Goal: Task Accomplishment & Management: Manage account settings

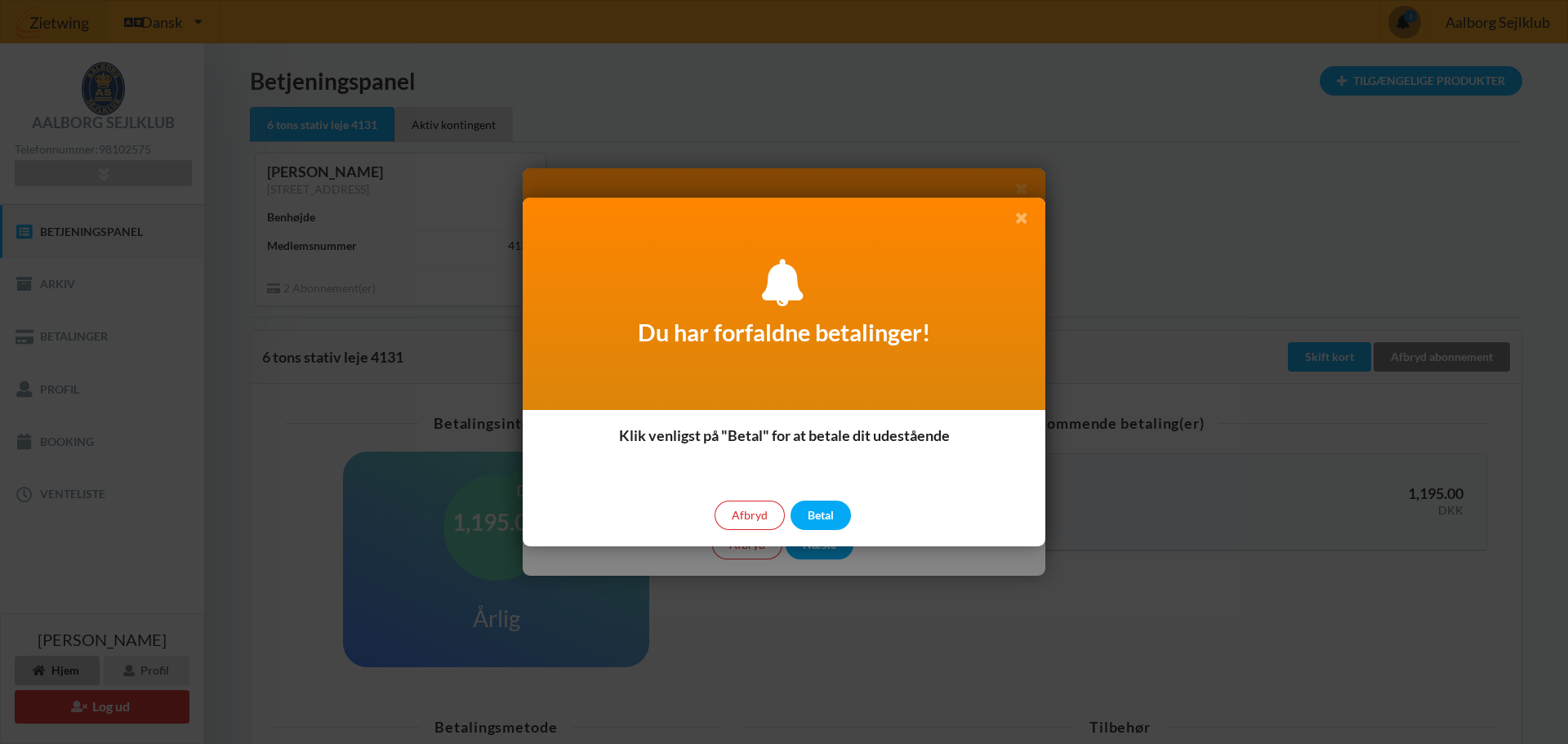
click at [1023, 216] on icon at bounding box center [1021, 217] width 17 height 15
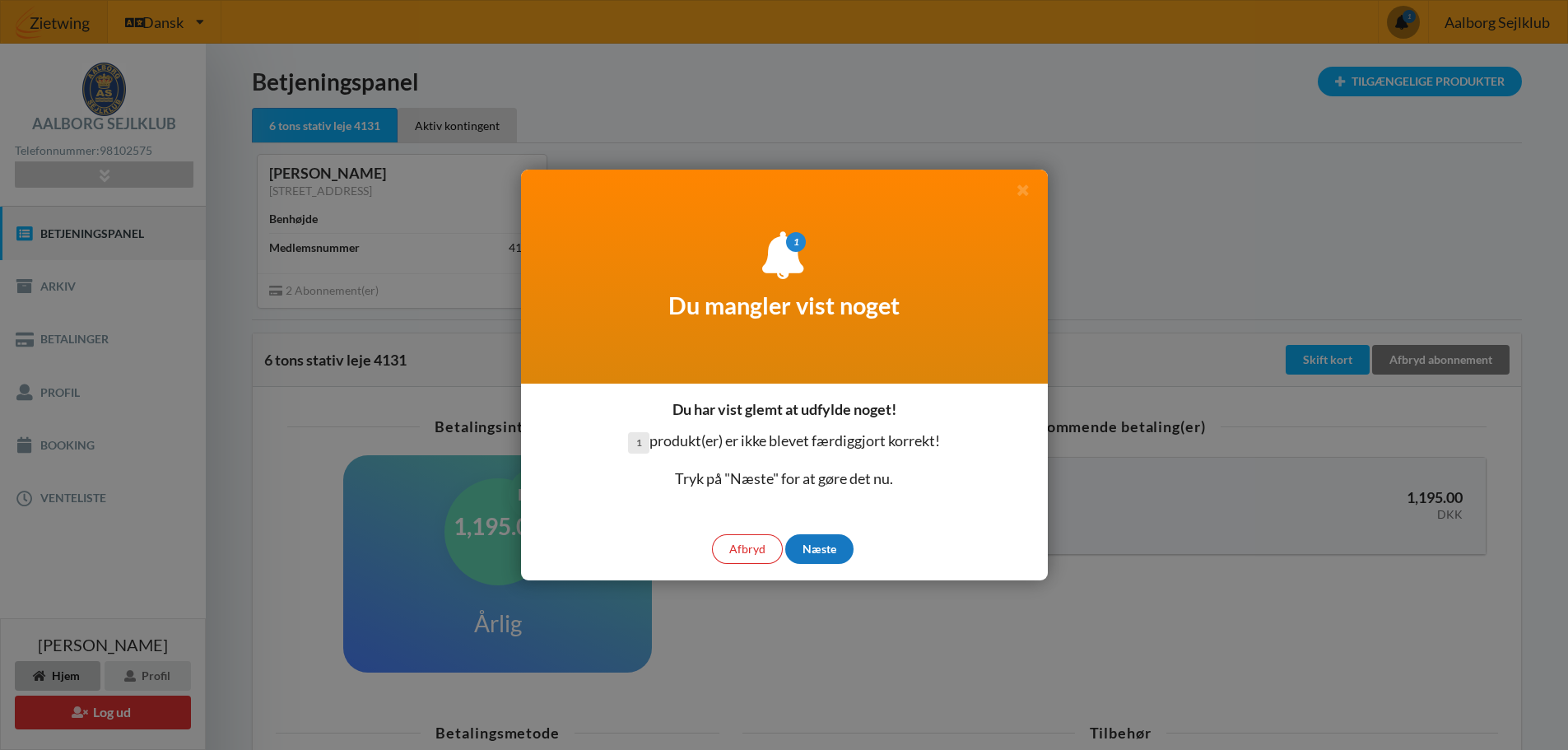
click at [834, 552] on div "Næste" at bounding box center [819, 549] width 68 height 30
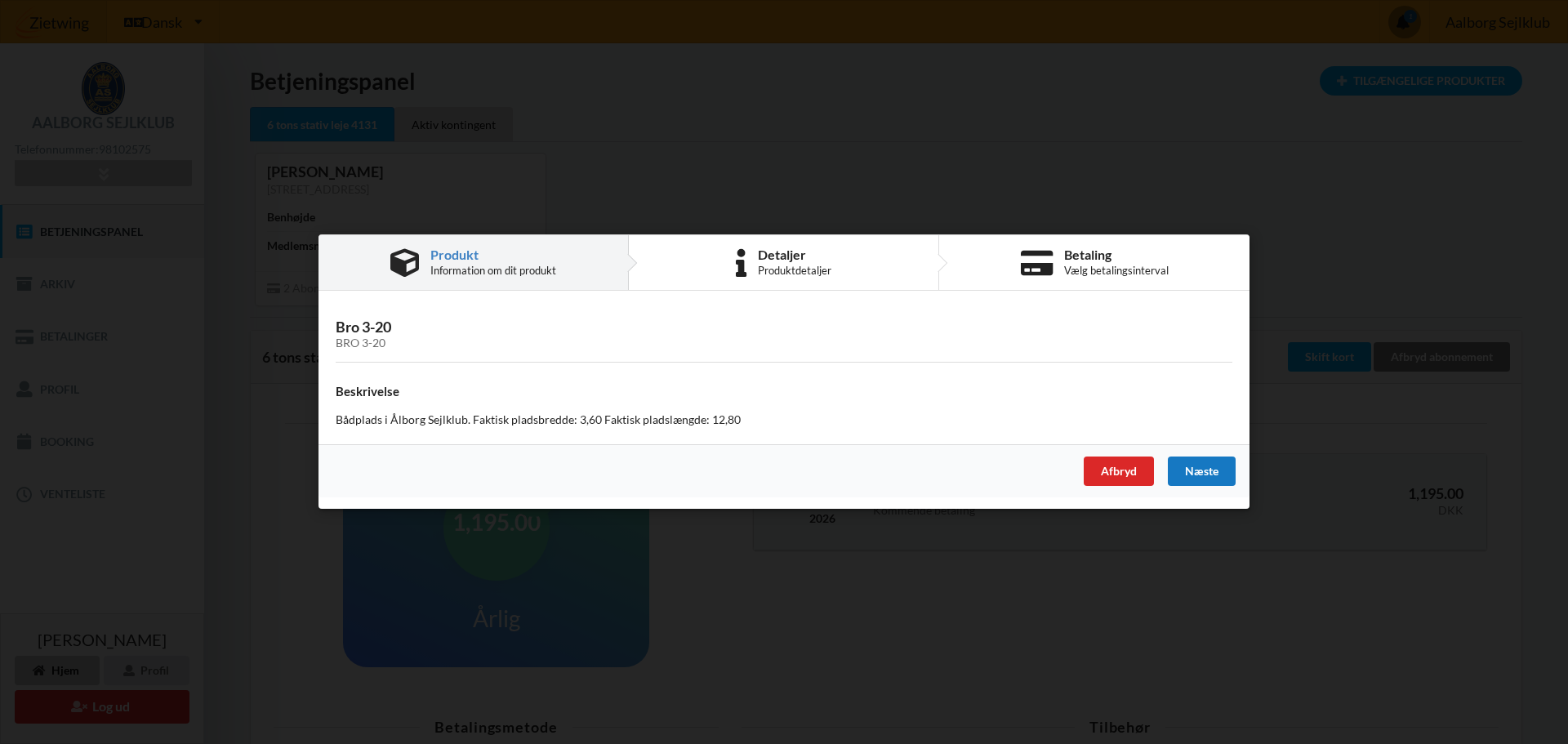
click at [1203, 471] on div "Næste" at bounding box center [1202, 472] width 68 height 30
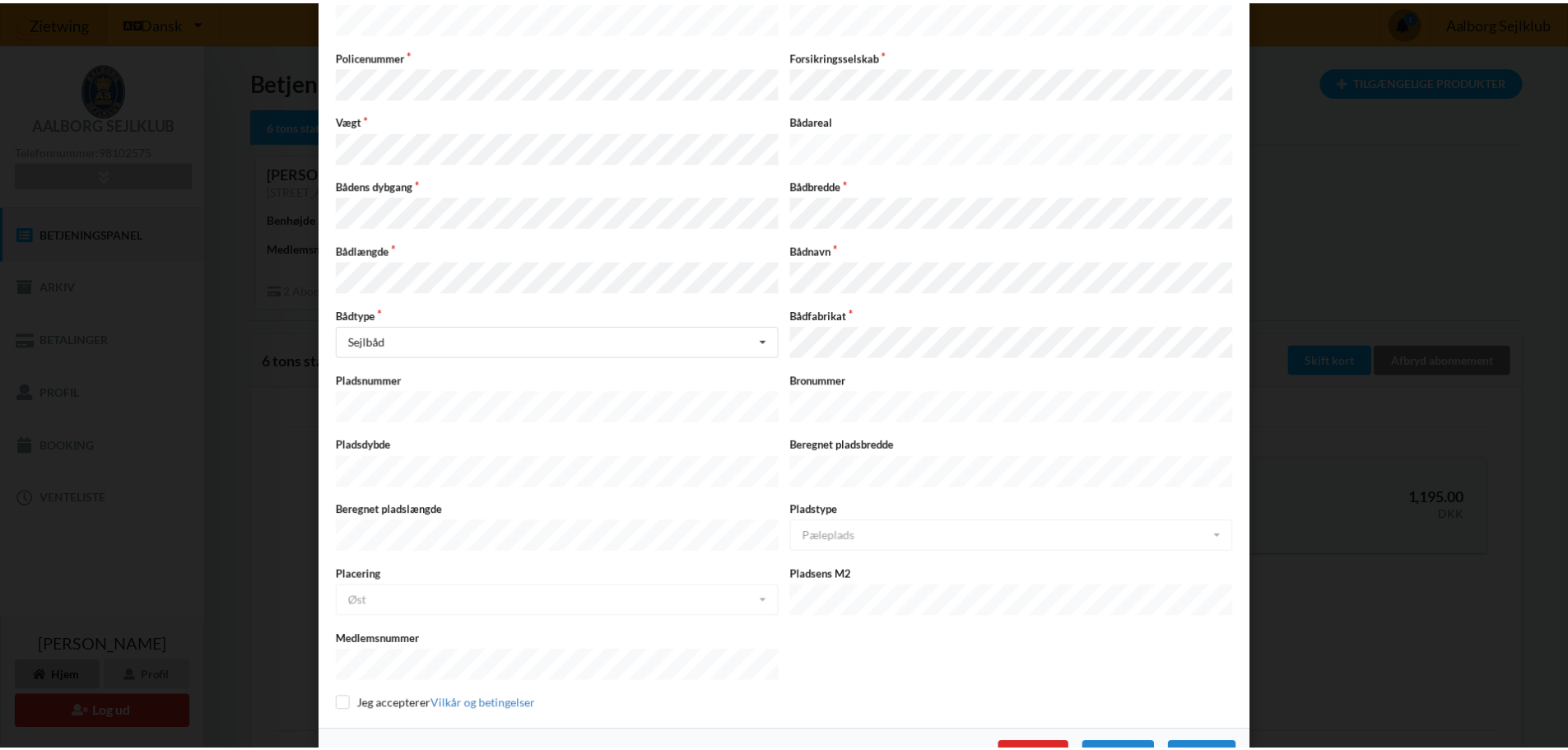
scroll to position [264, 0]
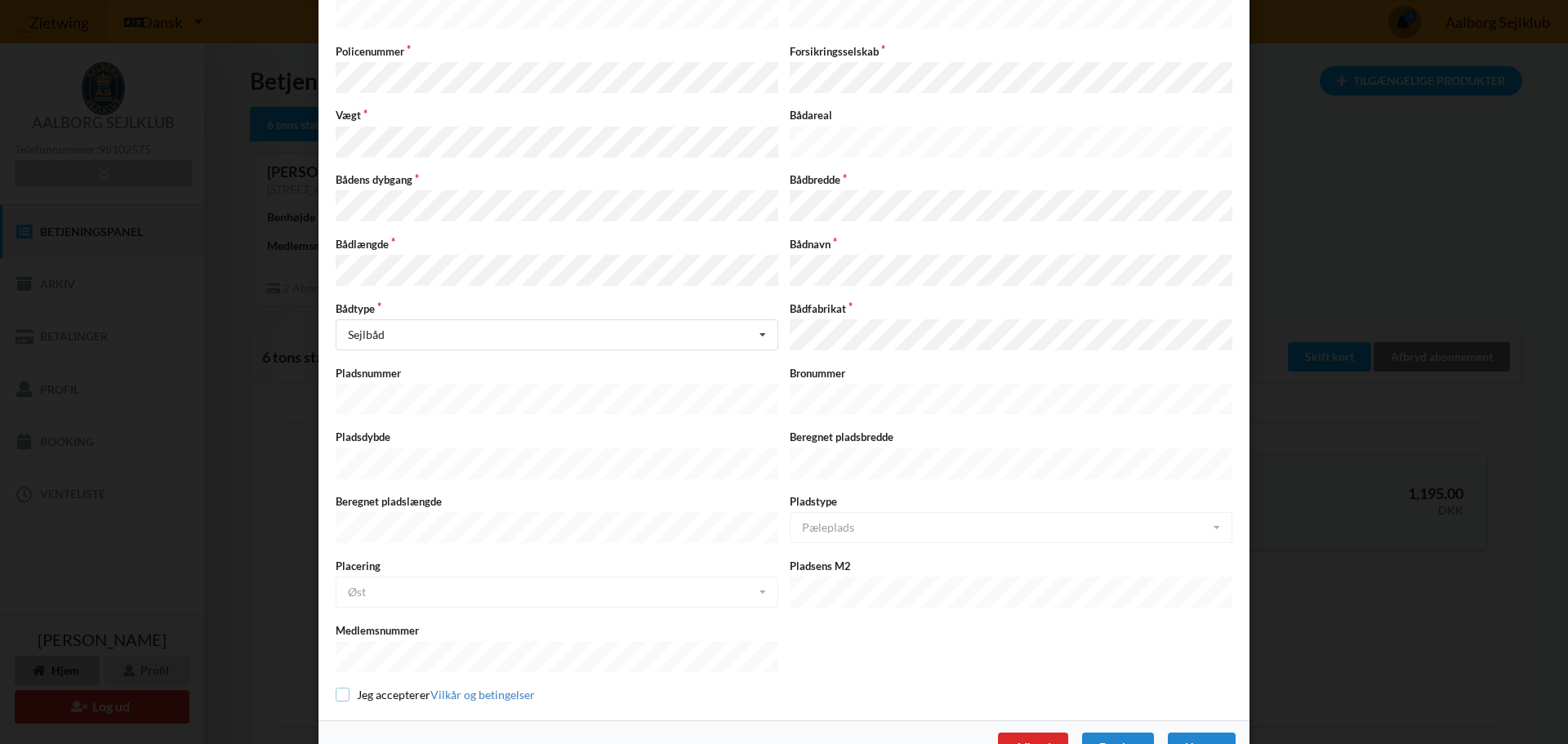
click at [343, 687] on input "checkbox" at bounding box center [342, 694] width 14 height 14
checkbox input "true"
click at [1182, 732] on div "Næste" at bounding box center [1202, 747] width 68 height 30
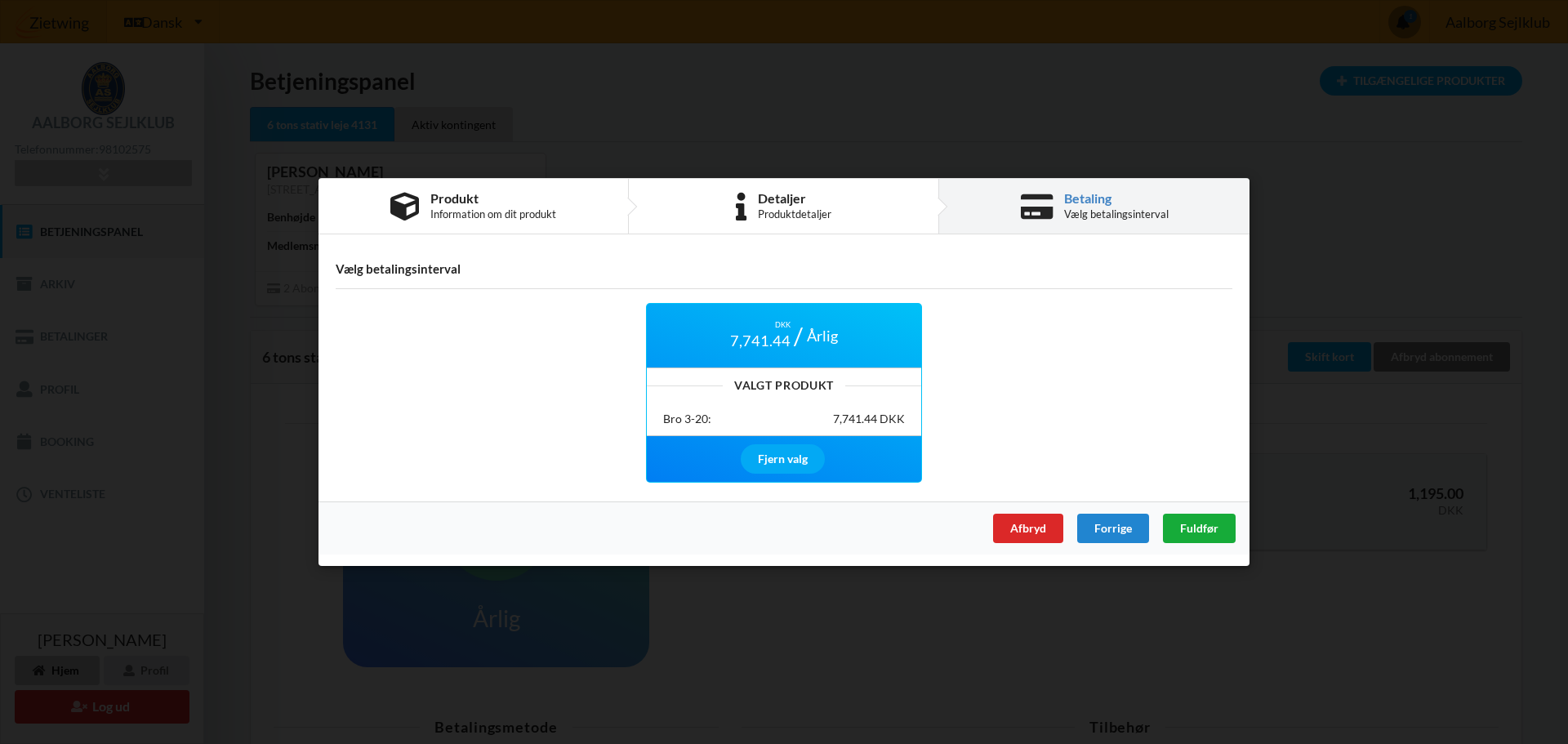
click at [1221, 533] on div "Fuldfør" at bounding box center [1199, 529] width 73 height 30
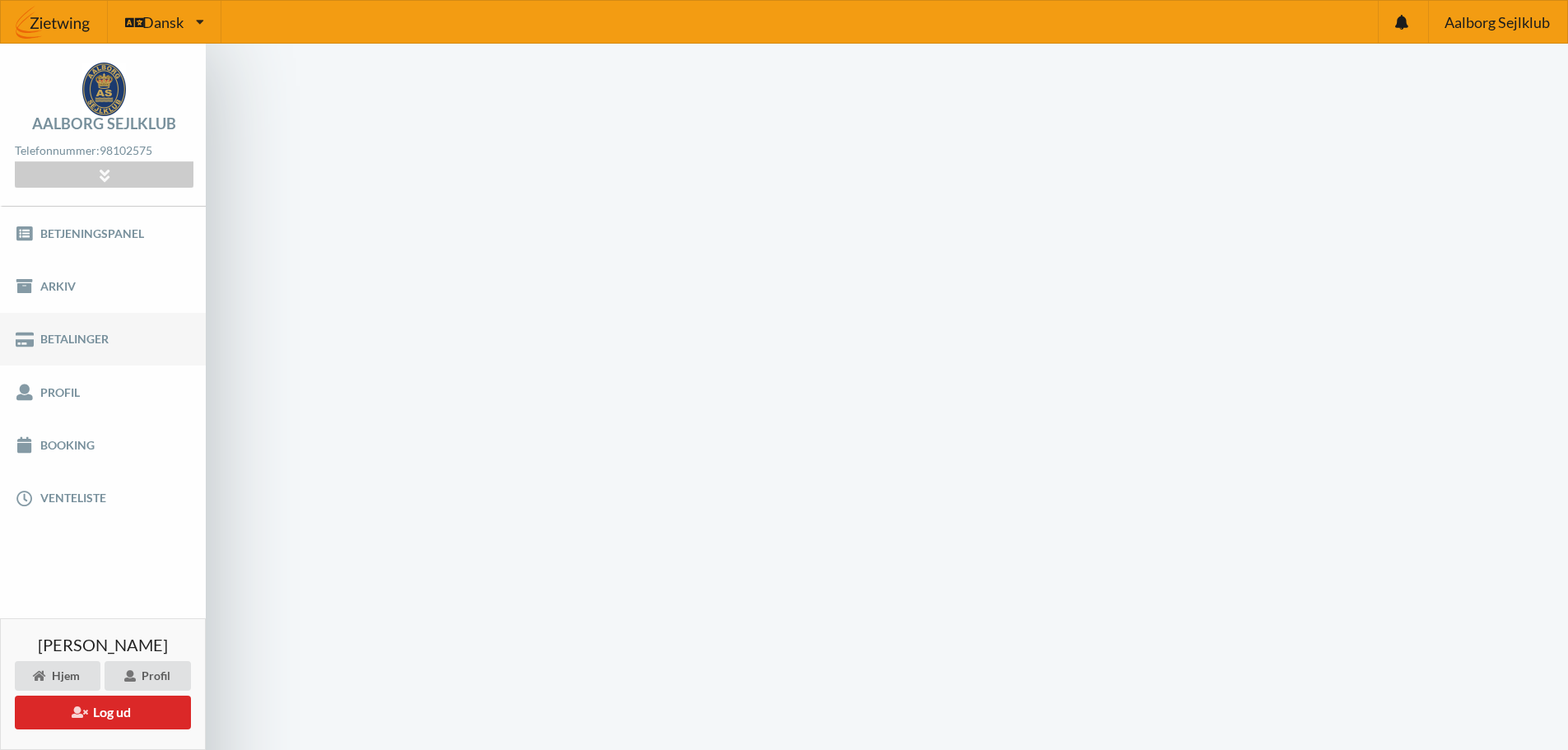
click at [40, 340] on link "Betalinger" at bounding box center [102, 338] width 205 height 52
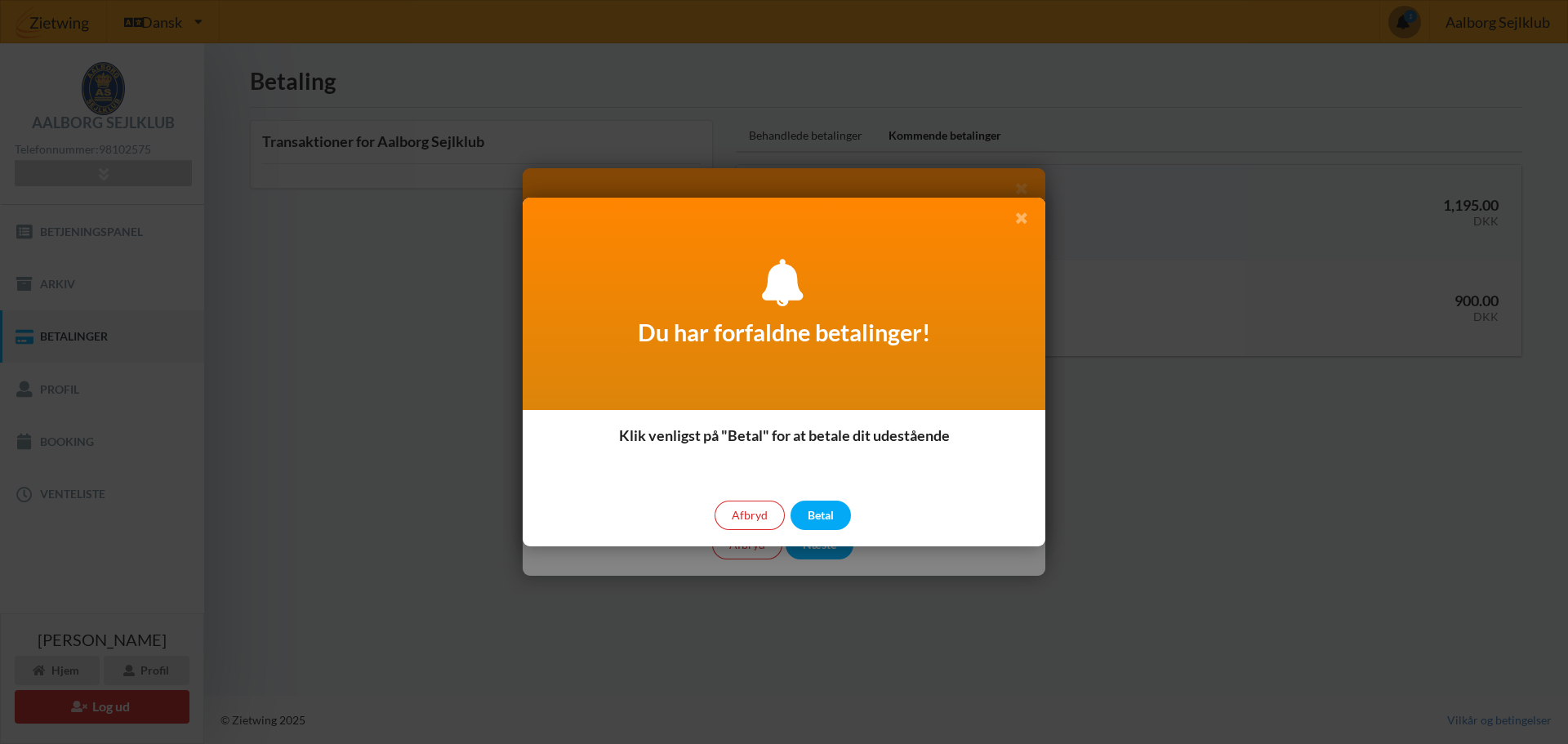
click at [1023, 218] on icon at bounding box center [1021, 217] width 17 height 15
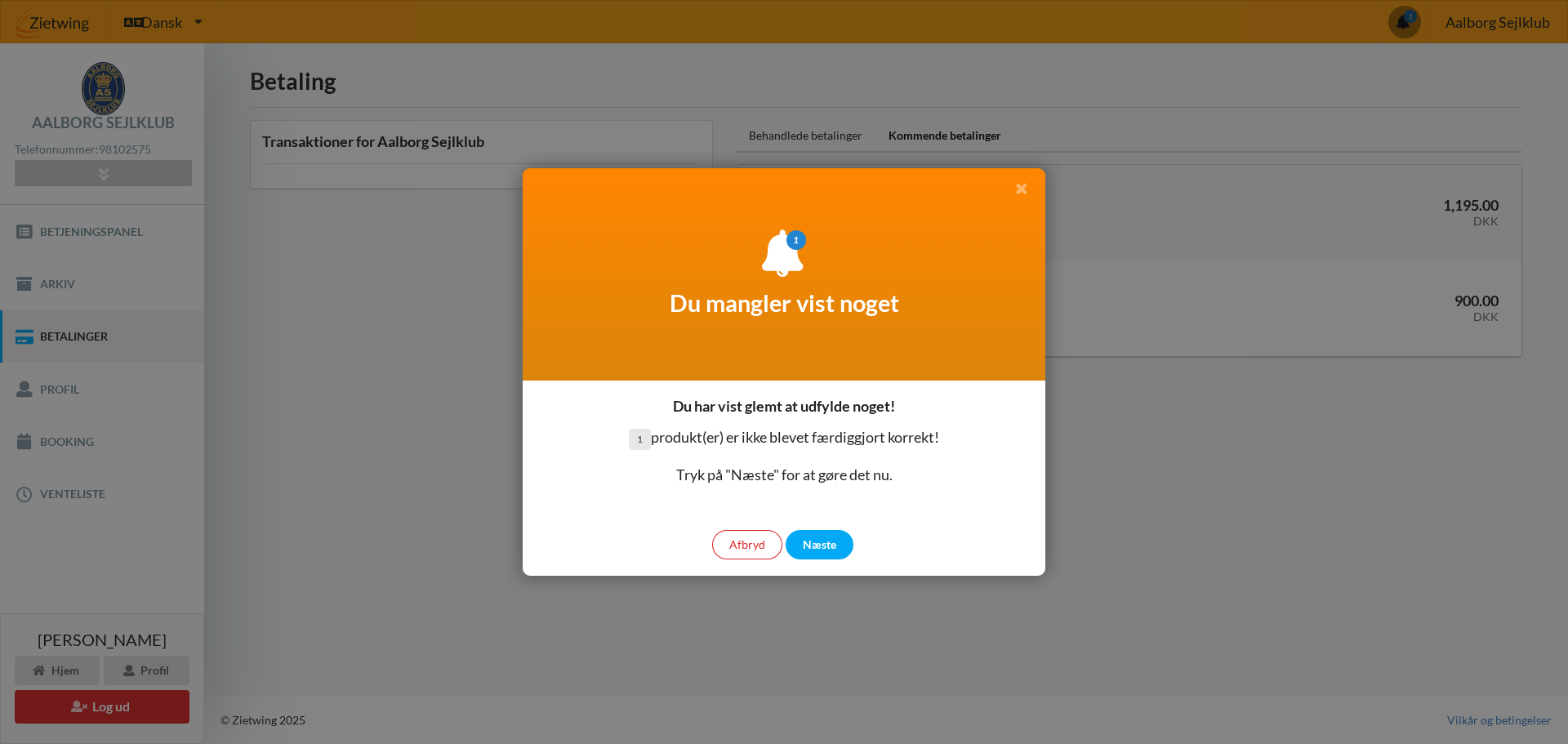
click at [1022, 194] on icon at bounding box center [1021, 188] width 17 height 15
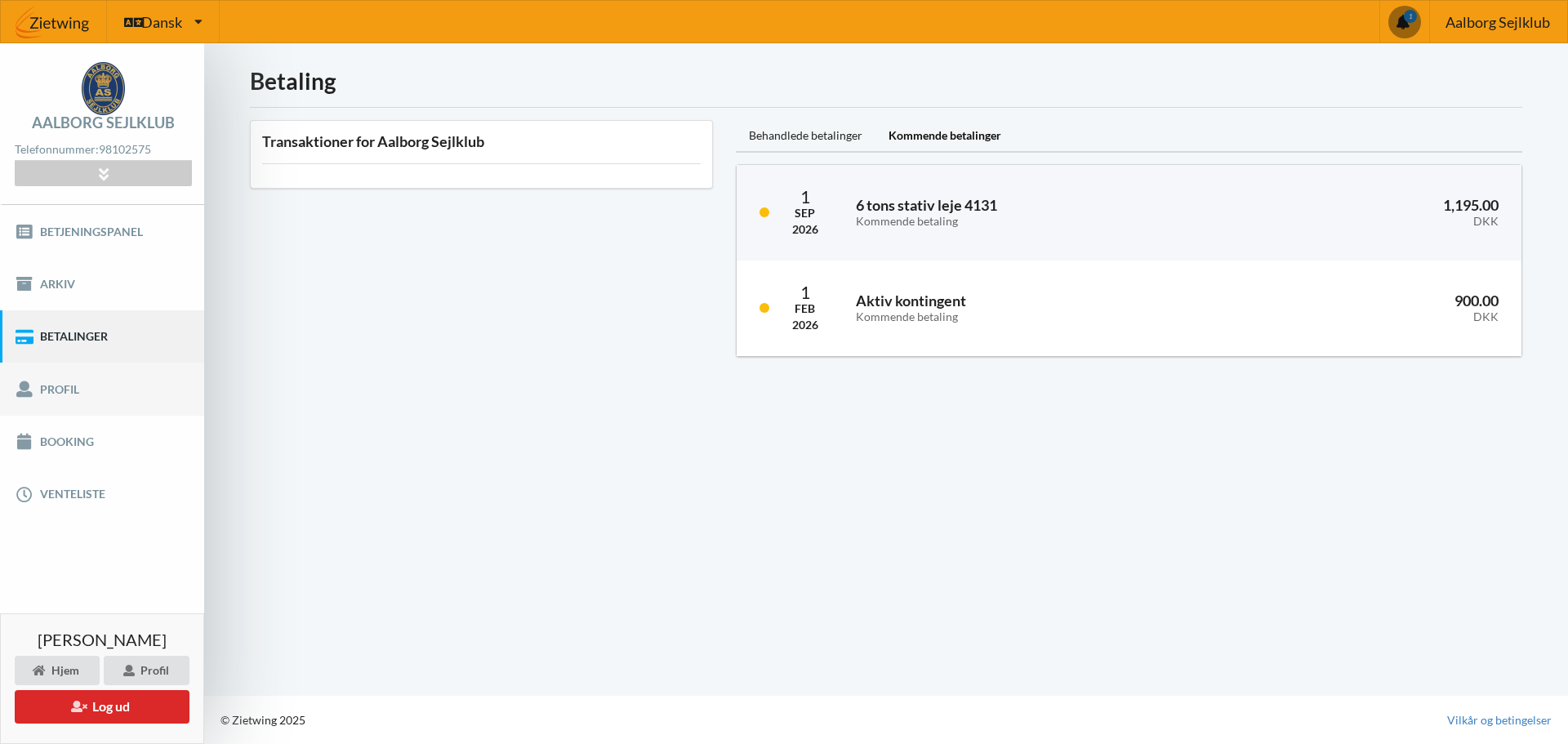
click at [58, 390] on link "Profil" at bounding box center [102, 388] width 204 height 52
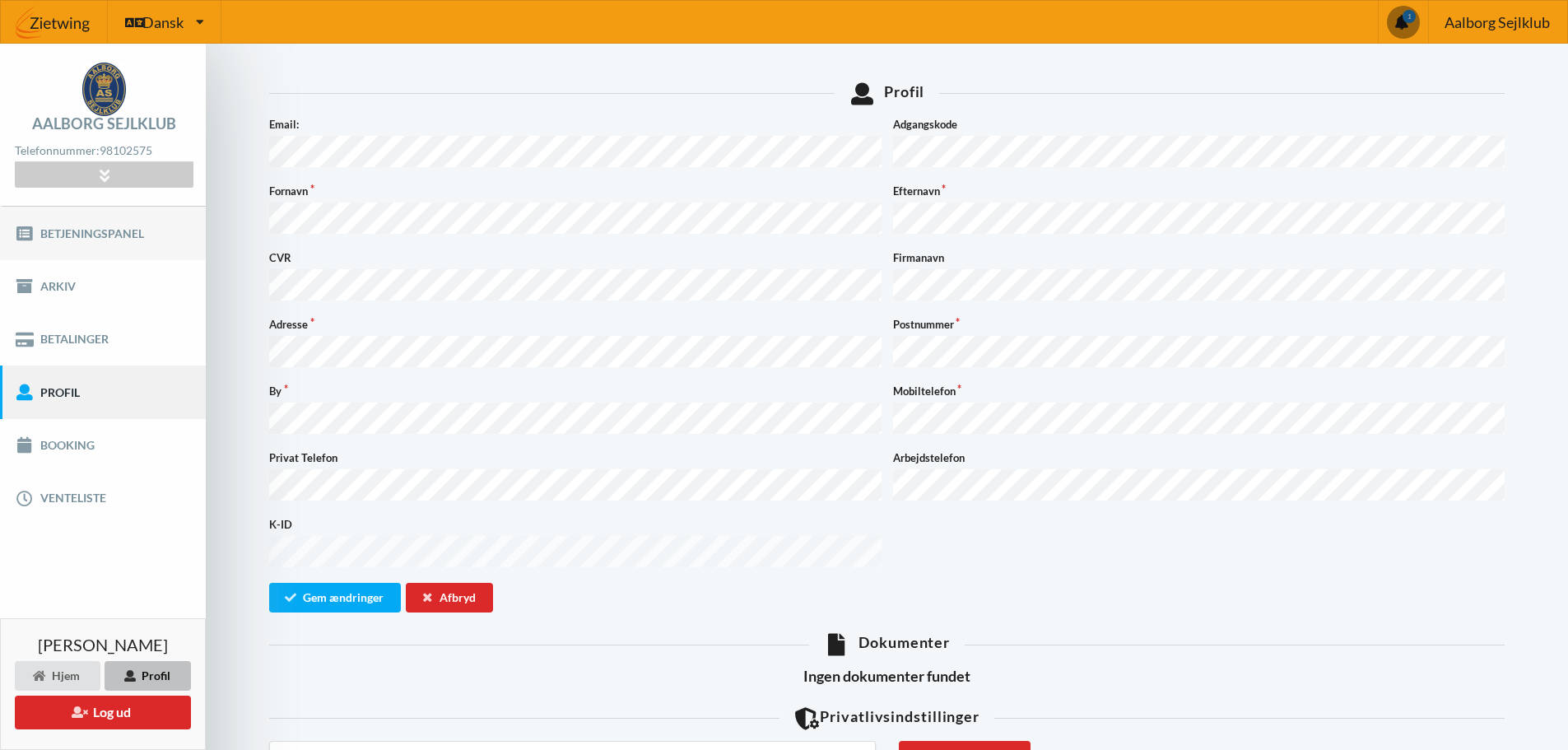
click at [92, 234] on link "Betjeningspanel" at bounding box center [102, 232] width 205 height 52
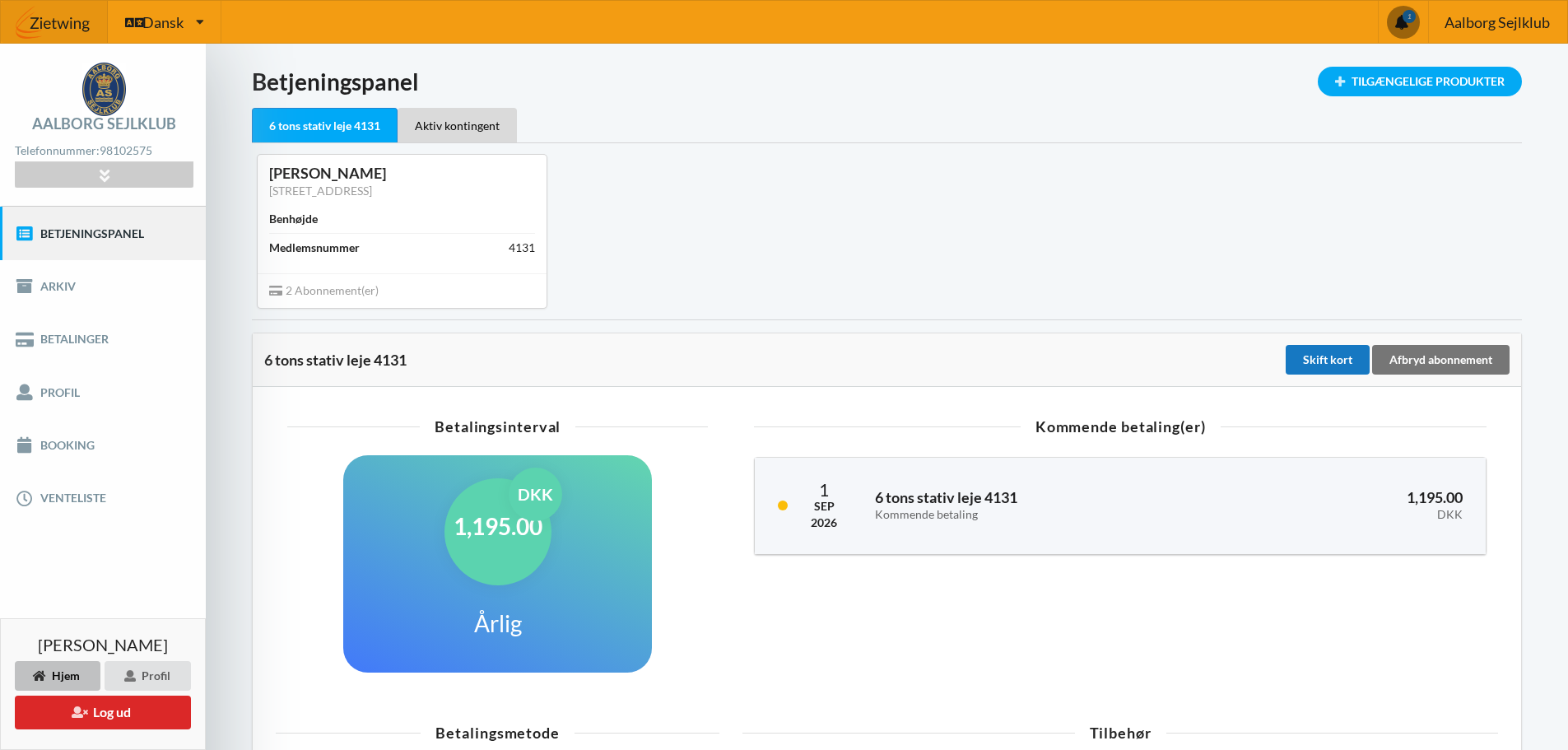
click at [1339, 363] on div "Skift kort" at bounding box center [1328, 360] width 84 height 30
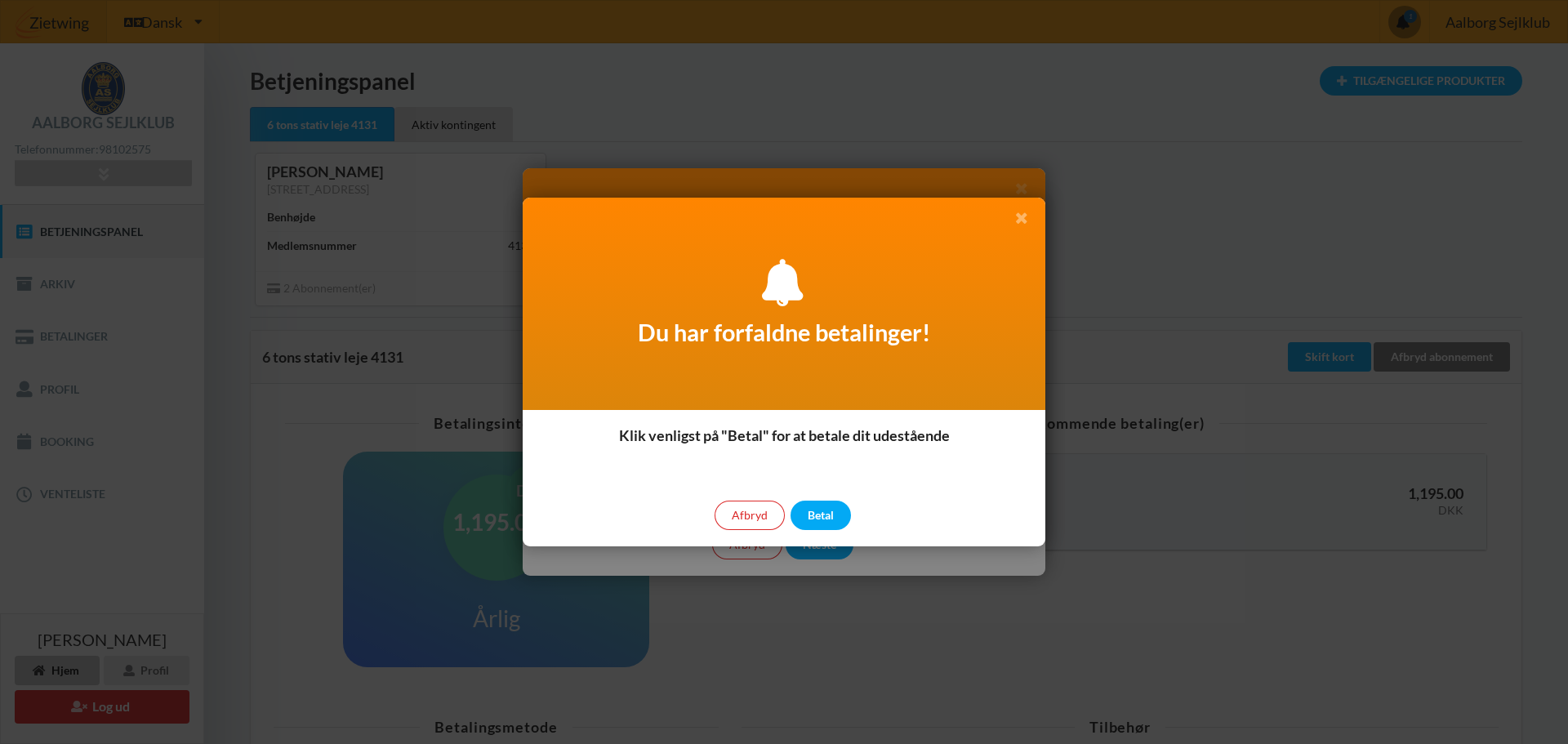
click at [1018, 216] on icon at bounding box center [1021, 217] width 17 height 15
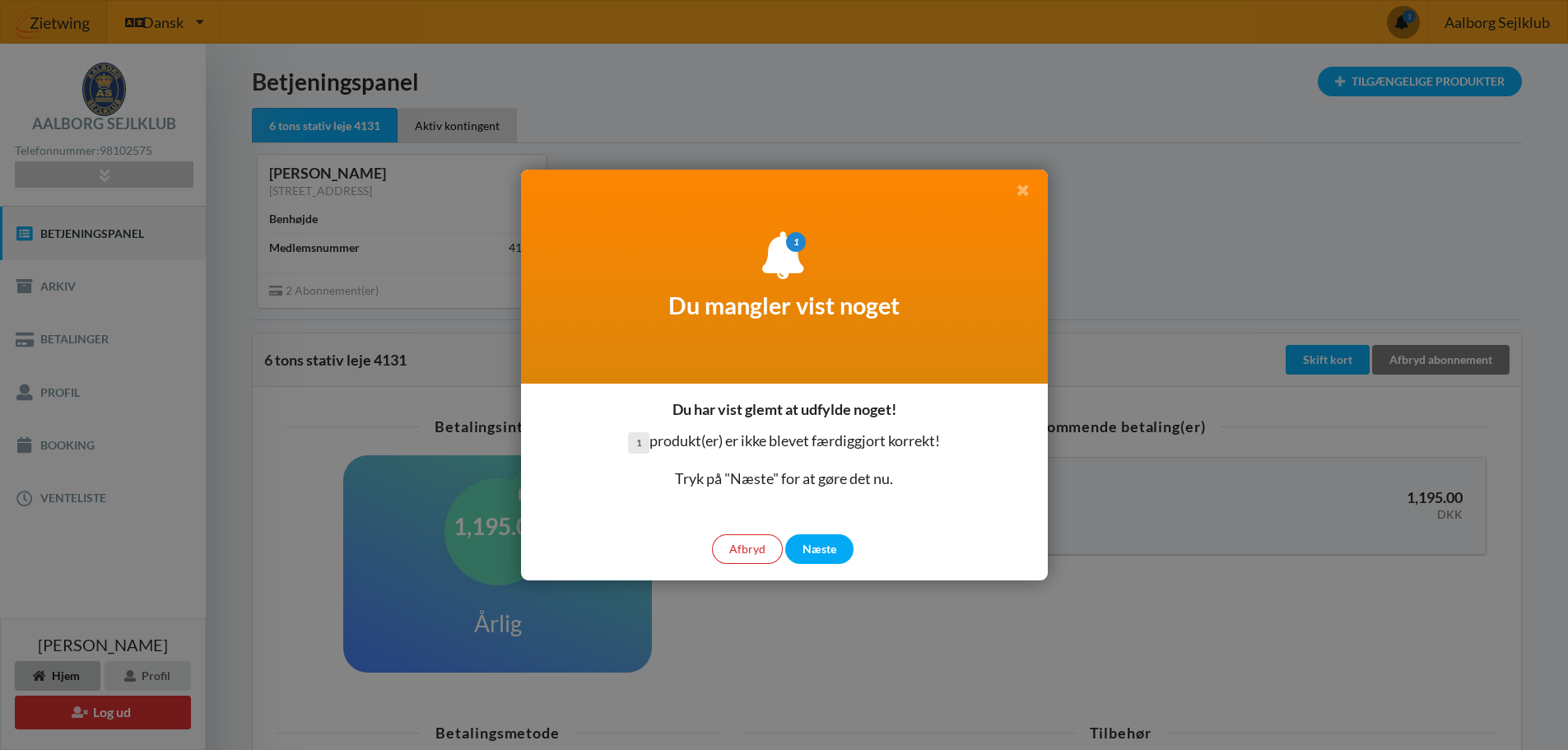
click at [1027, 193] on icon at bounding box center [1023, 190] width 17 height 15
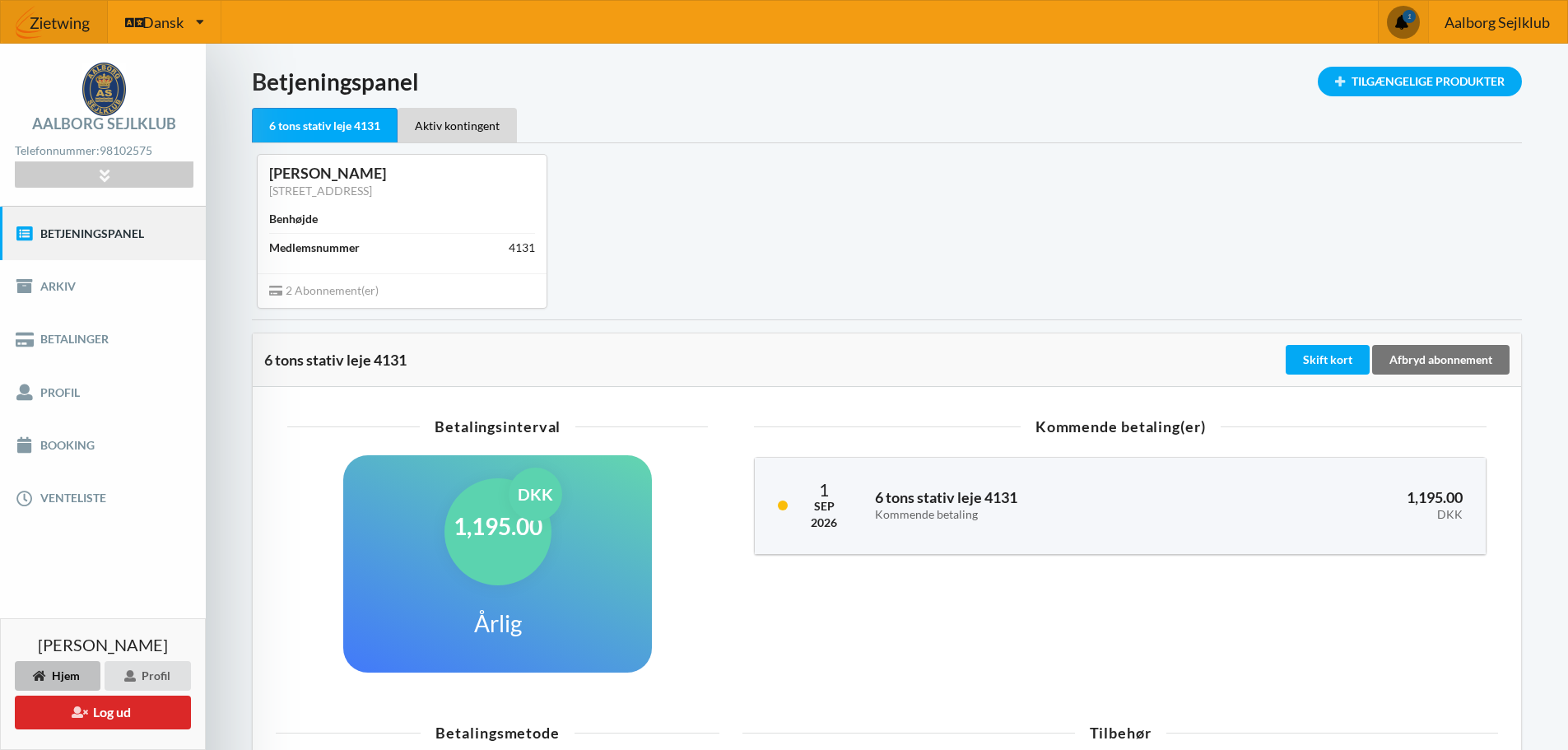
click at [1414, 17] on span at bounding box center [1403, 22] width 31 height 31
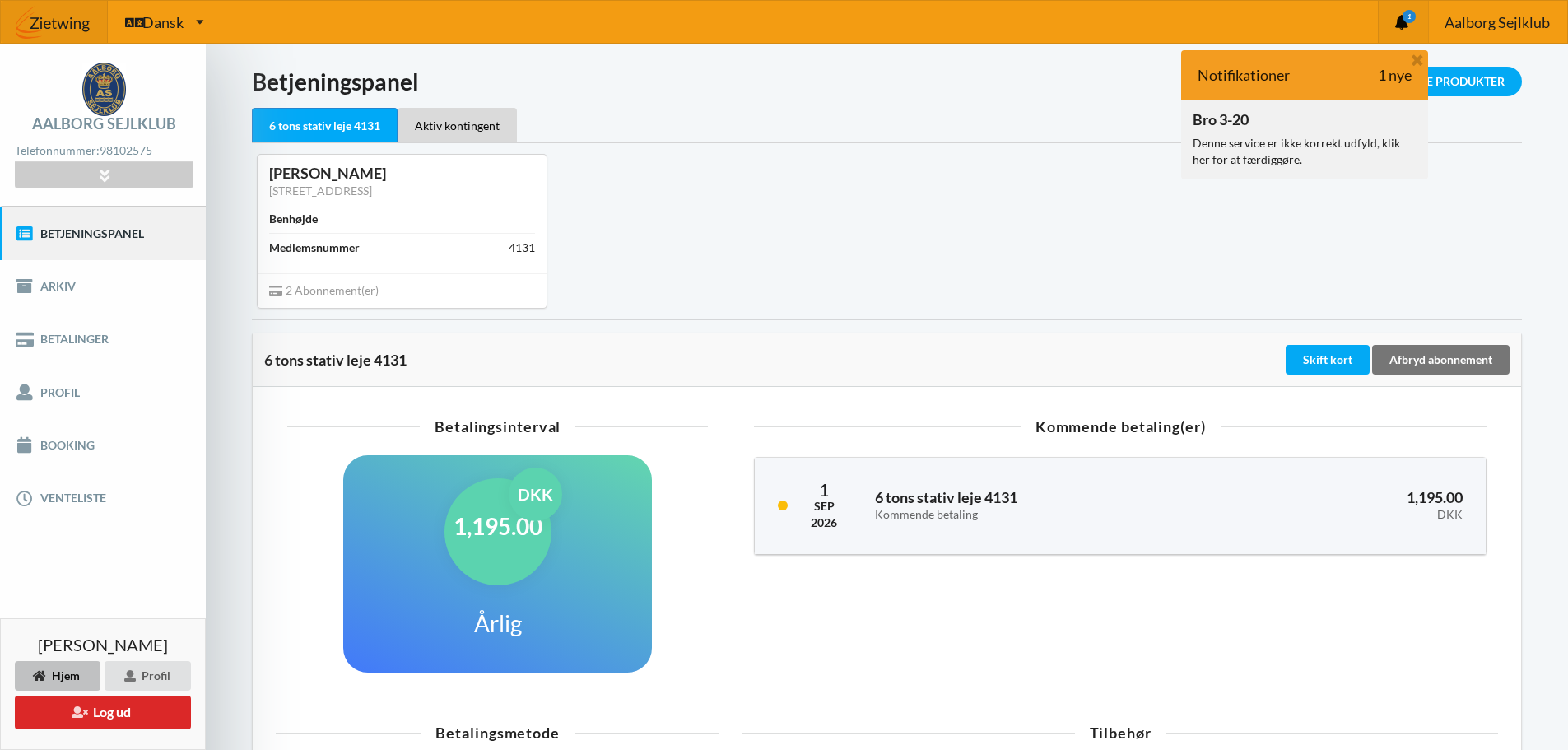
click at [1349, 152] on div "Denne service er ikke korrekt udfyld, klik her for at færdiggøre." at bounding box center [1304, 151] width 224 height 33
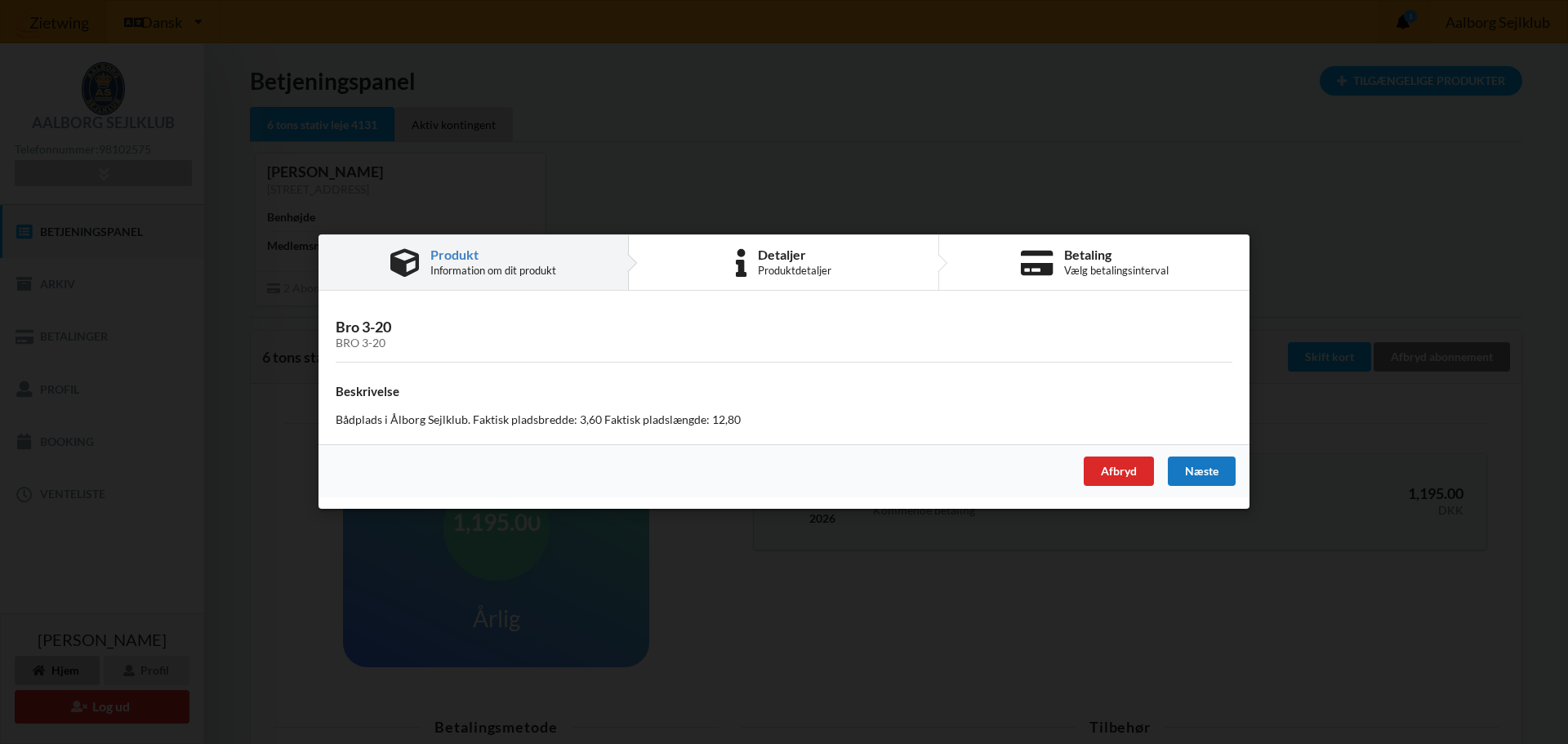
click at [1200, 473] on div "Næste" at bounding box center [1202, 472] width 68 height 30
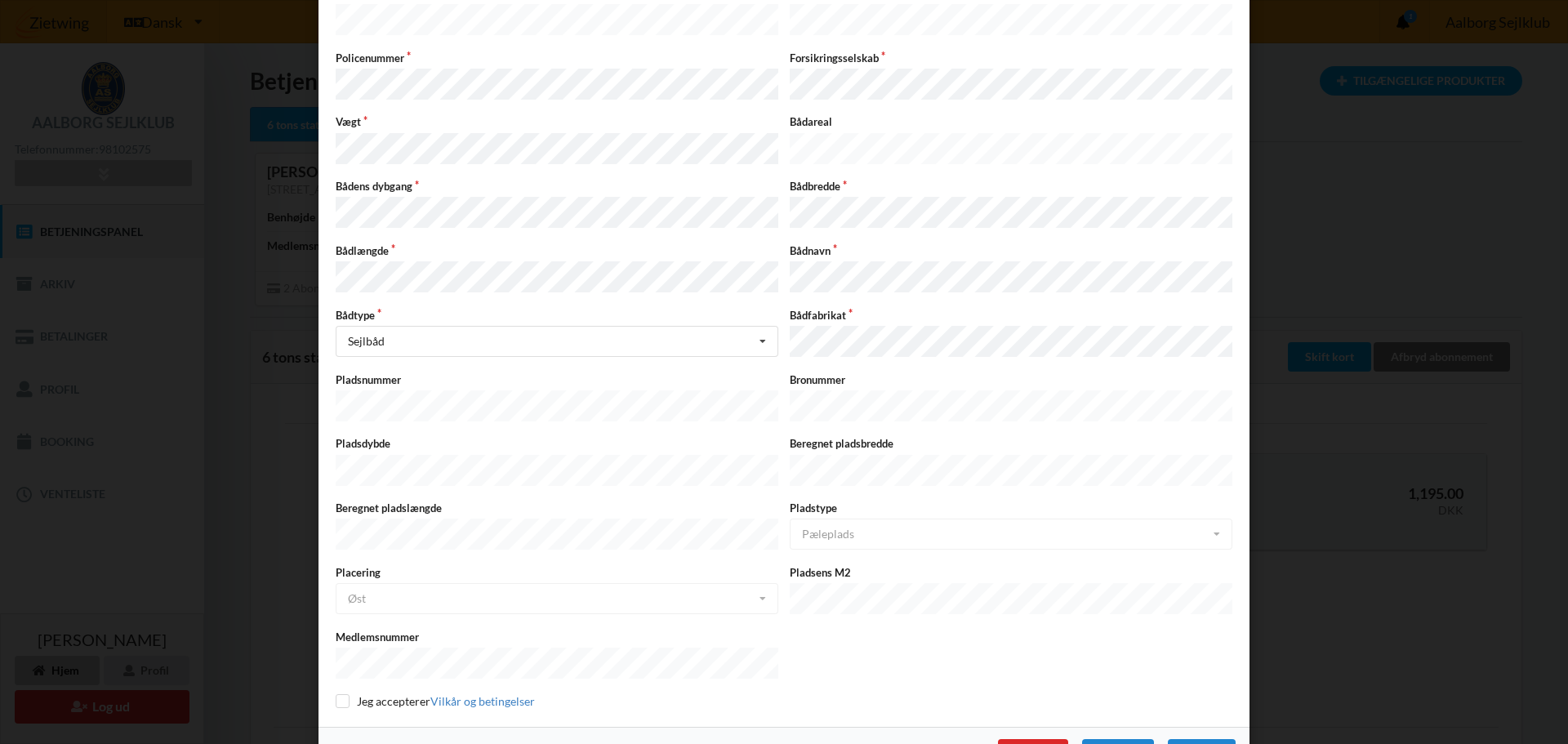
scroll to position [262, 0]
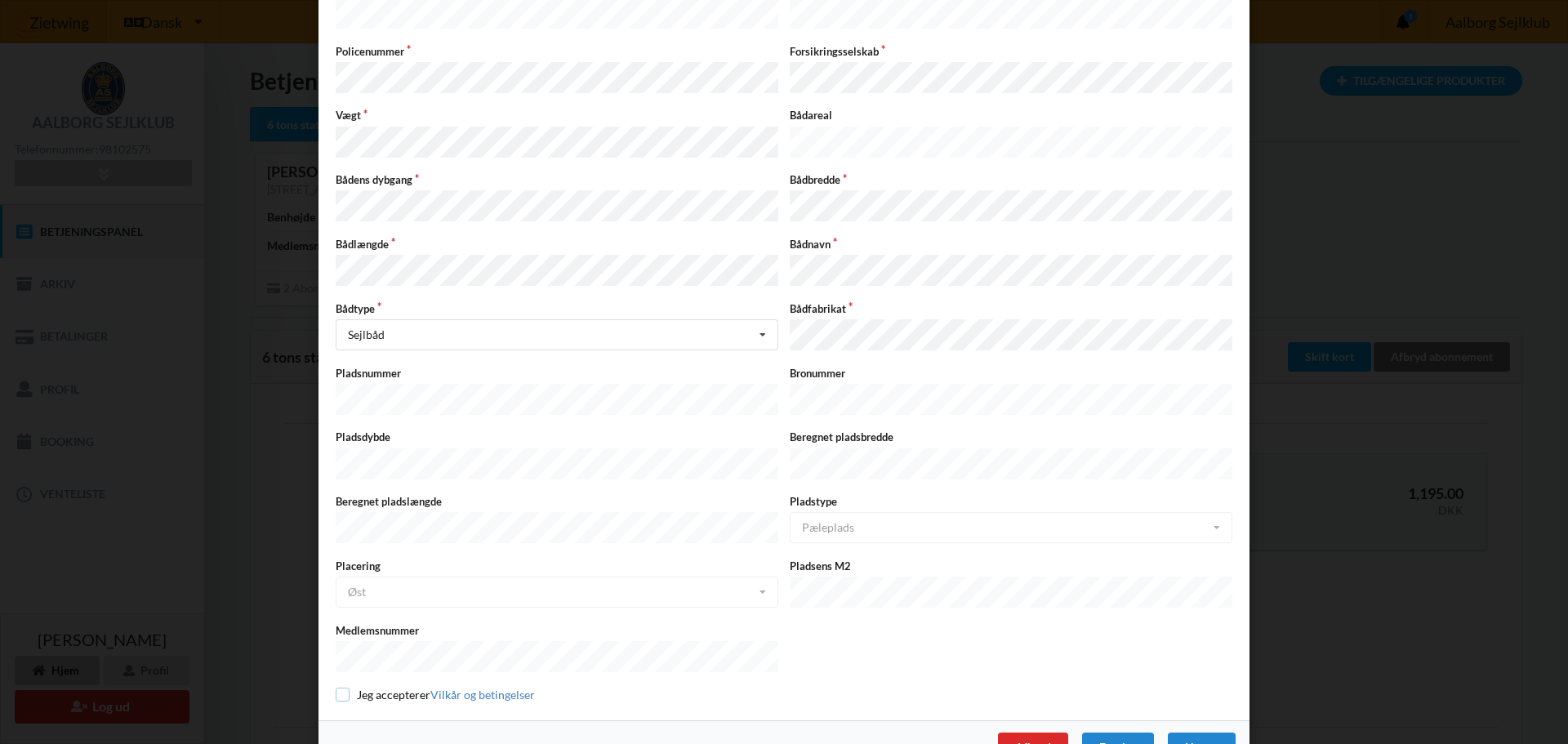
click at [340, 687] on input "checkbox" at bounding box center [342, 694] width 14 height 14
checkbox input "true"
click at [1194, 732] on div "Næste" at bounding box center [1202, 747] width 68 height 30
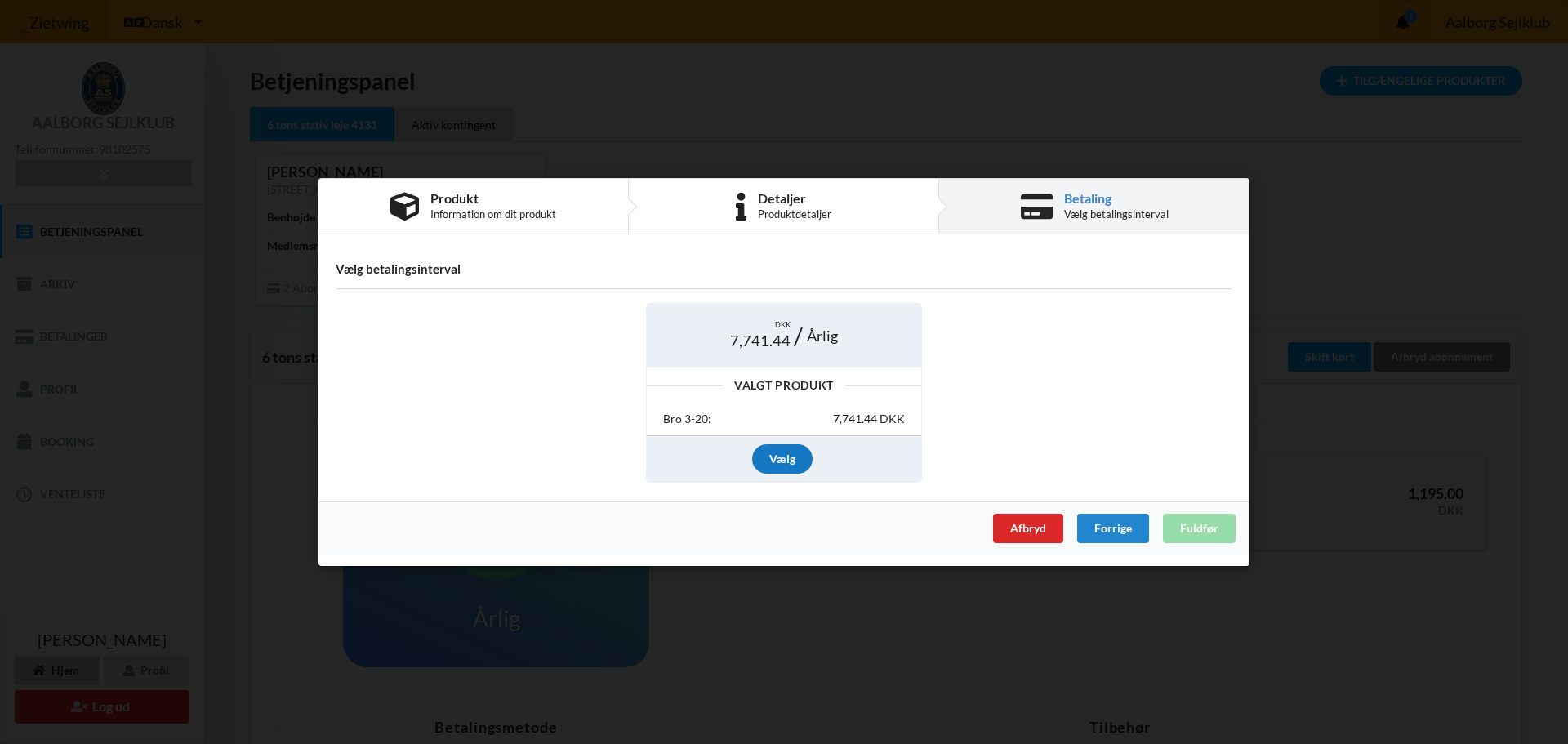
click at [786, 454] on div "Vælg" at bounding box center [782, 459] width 60 height 30
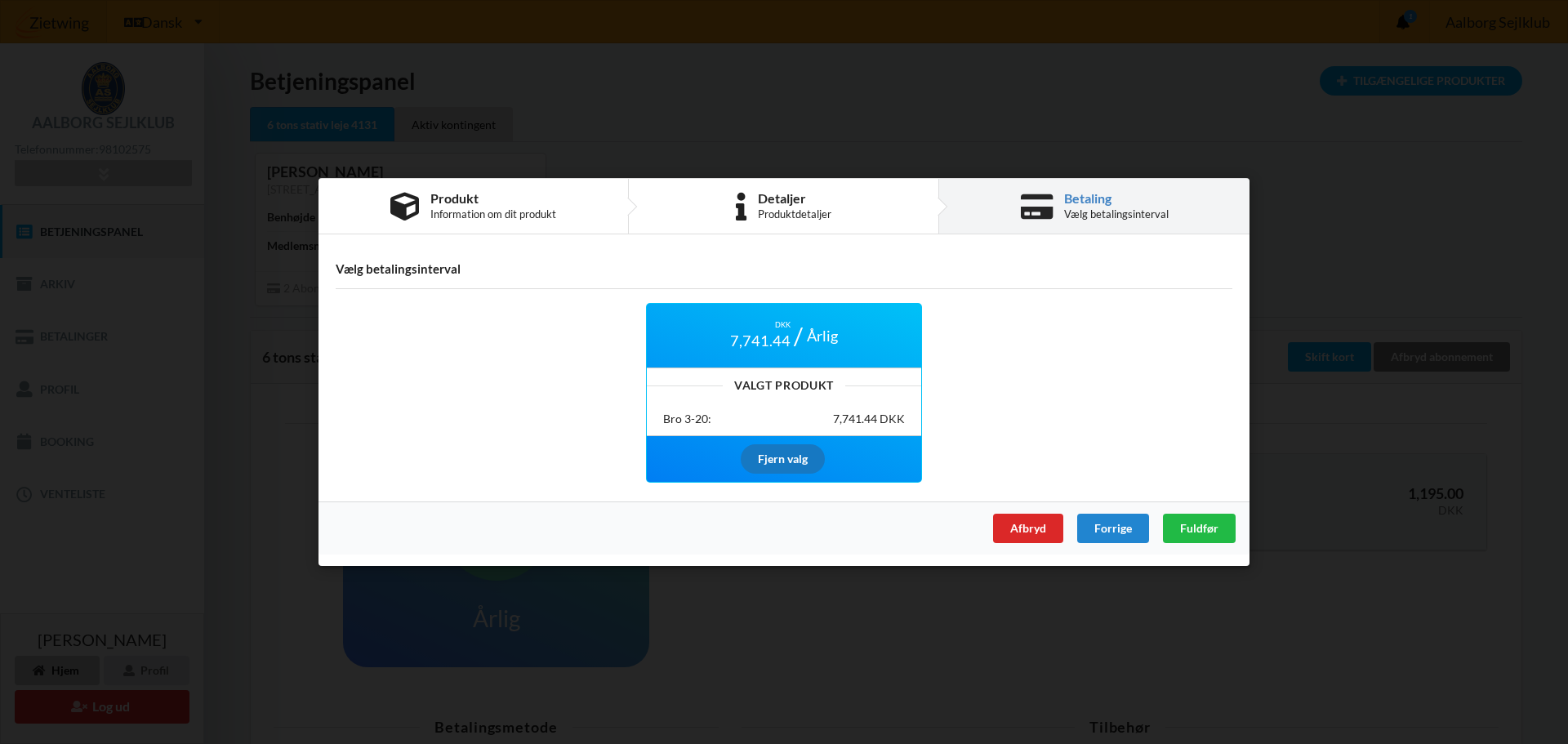
click at [781, 456] on div "Fjern valg" at bounding box center [783, 459] width 84 height 30
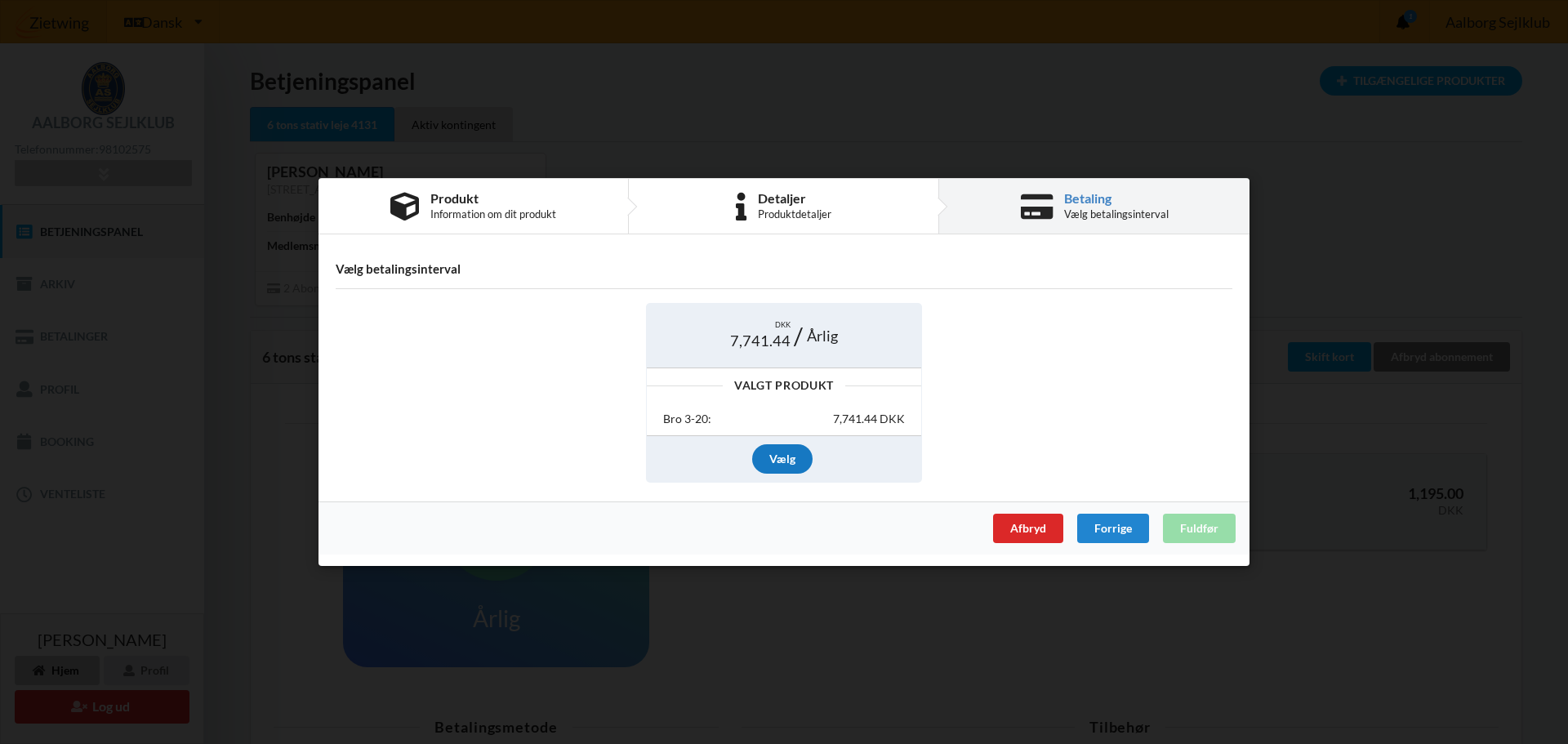
click at [774, 454] on div "Vælg" at bounding box center [782, 459] width 60 height 30
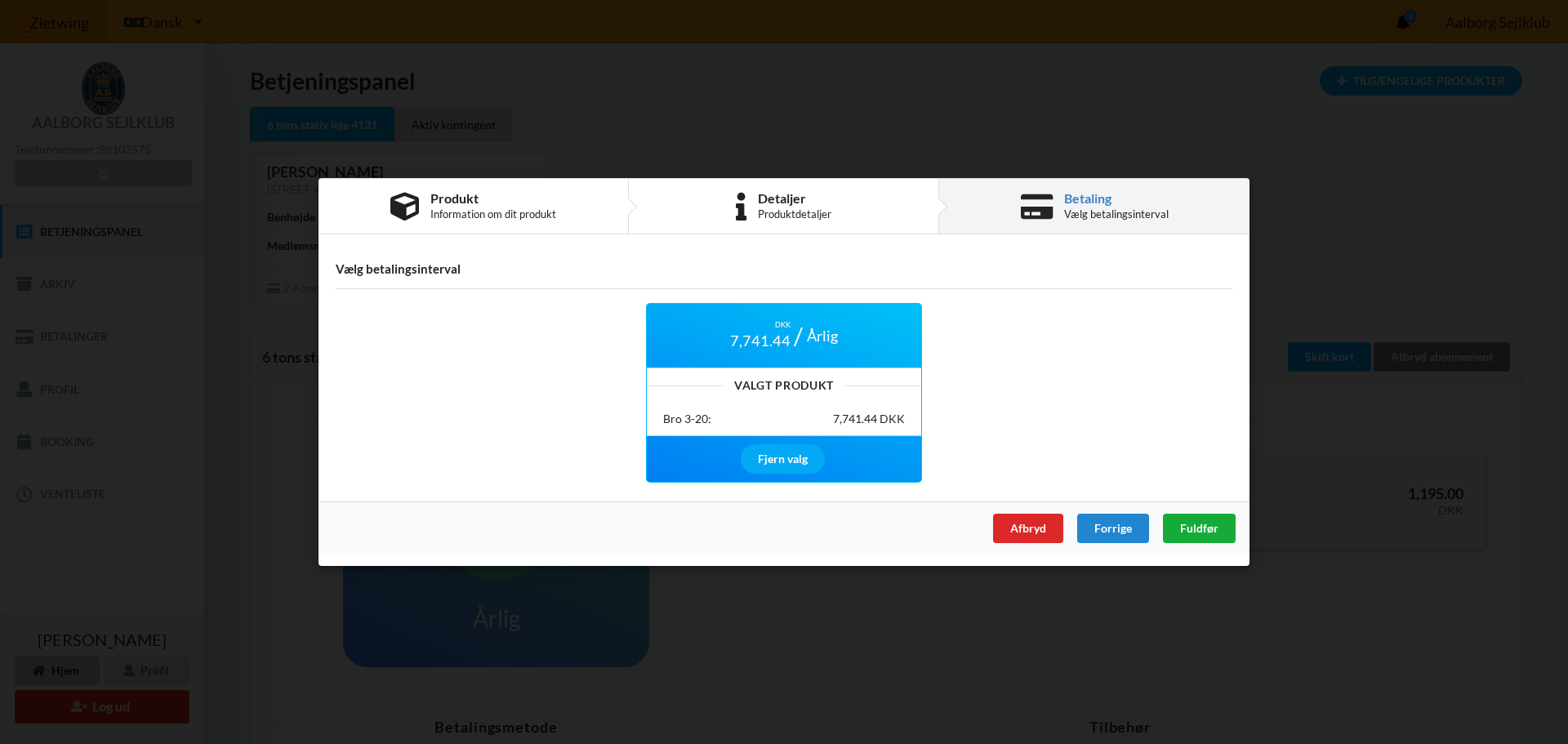
click at [1183, 528] on span "Fuldfør" at bounding box center [1199, 527] width 39 height 14
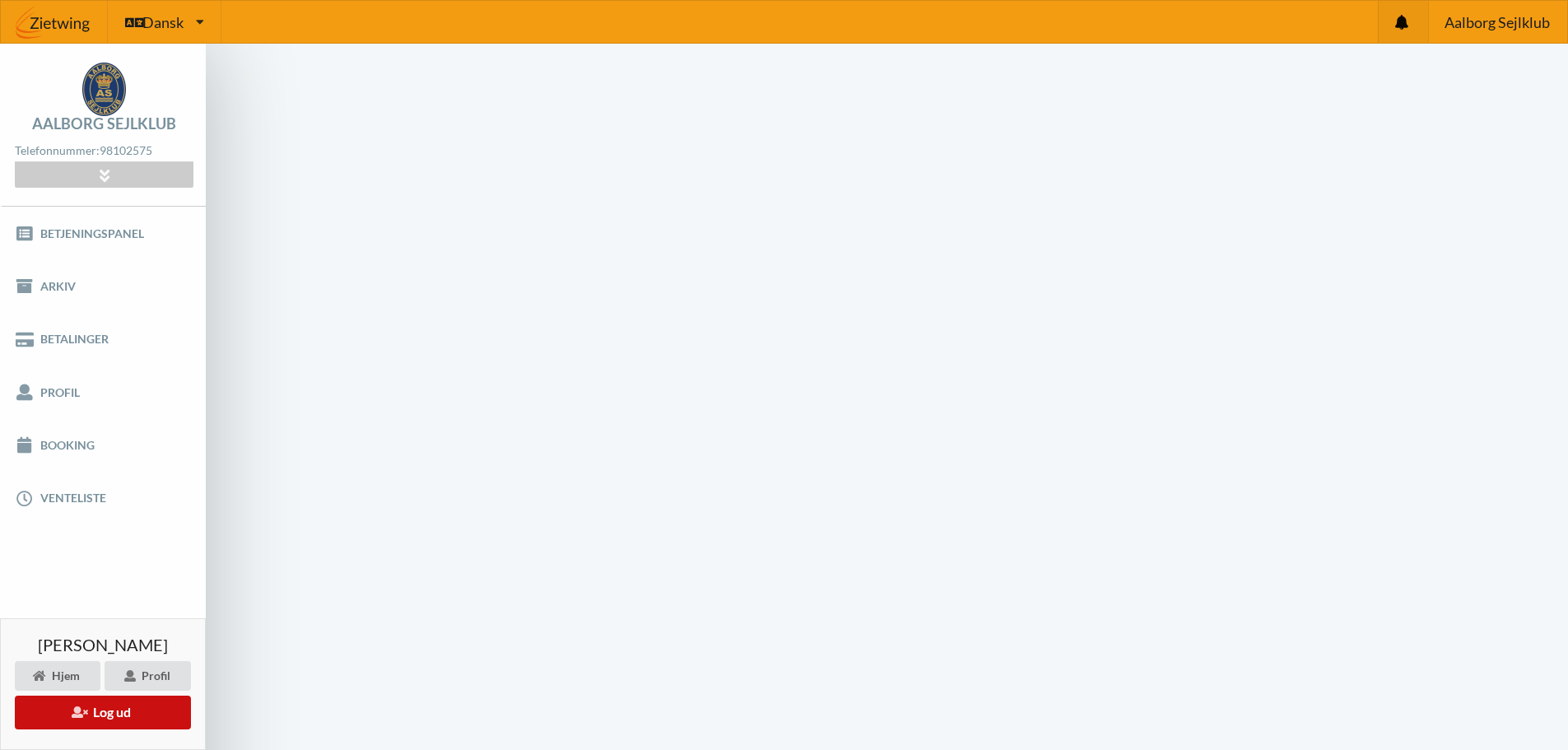
click at [72, 717] on icon at bounding box center [79, 711] width 16 height 12
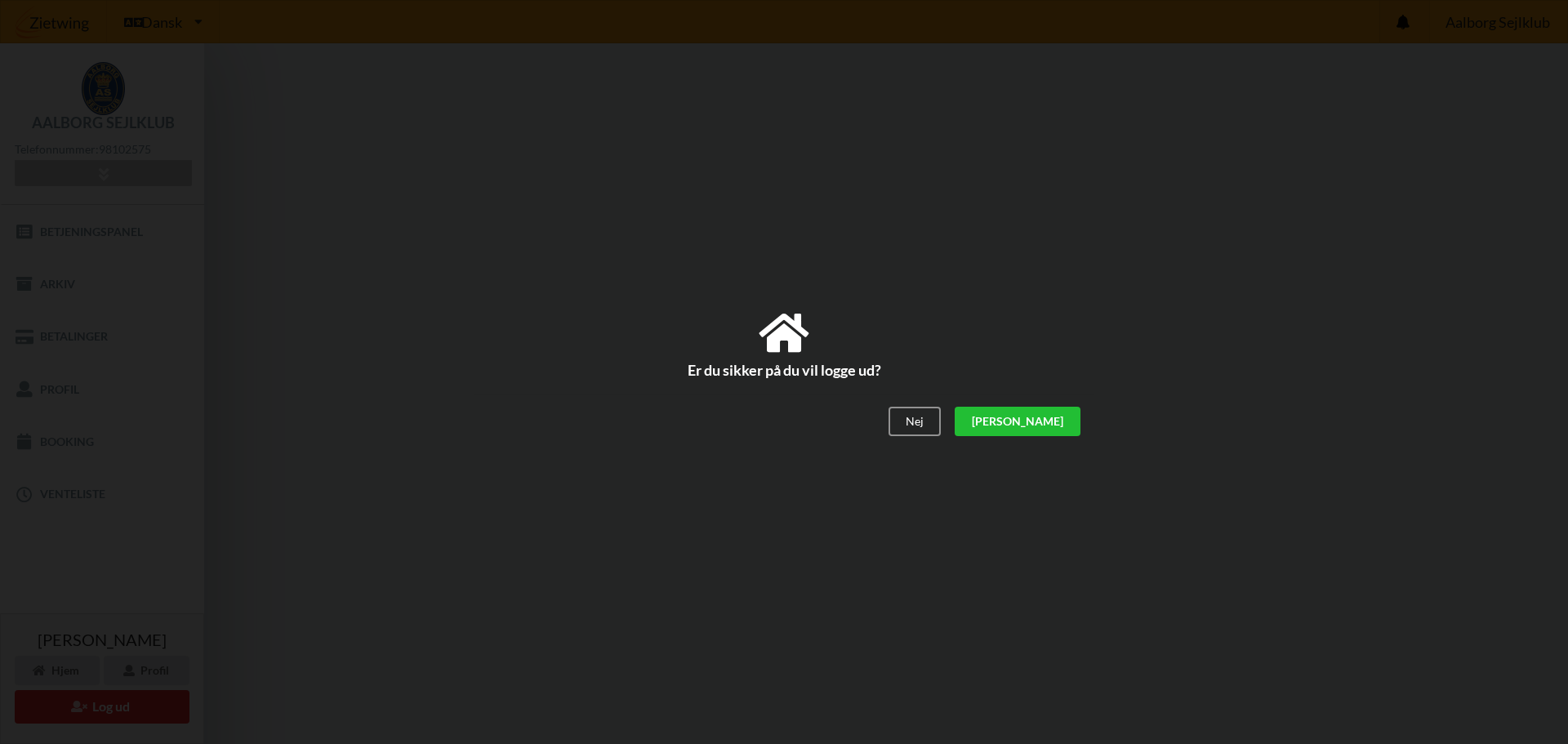
click at [1056, 427] on div "[PERSON_NAME]" at bounding box center [1018, 421] width 125 height 30
